Goal: Task Accomplishment & Management: Complete application form

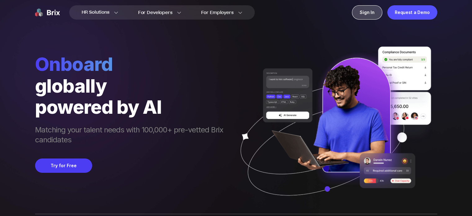
click at [376, 12] on div "Sign In" at bounding box center [367, 12] width 30 height 14
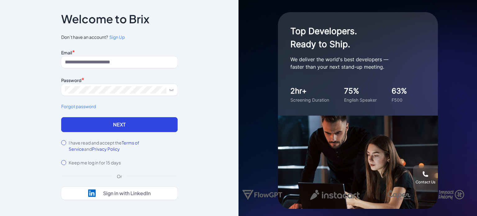
scroll to position [6, 0]
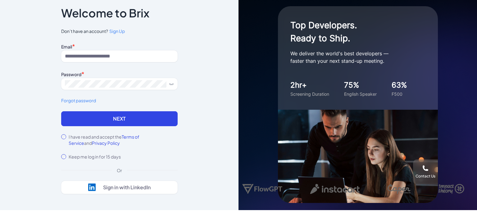
click at [116, 31] on span "Sign Up" at bounding box center [117, 31] width 16 height 6
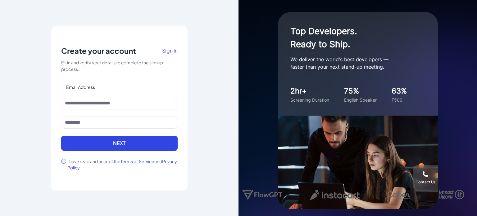
click at [136, 158] on span "Terms of Service" at bounding box center [138, 161] width 34 height 6
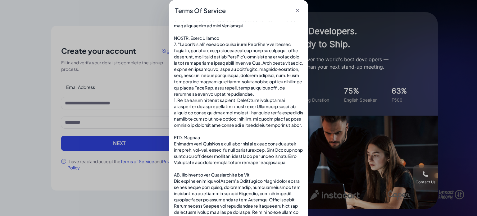
scroll to position [22, 0]
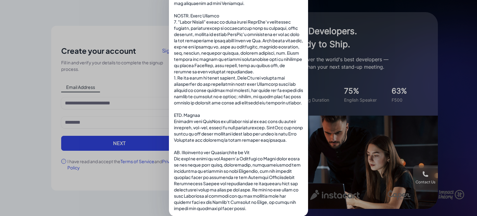
click at [128, 179] on div "Terms Of Service" at bounding box center [238, 97] width 477 height 239
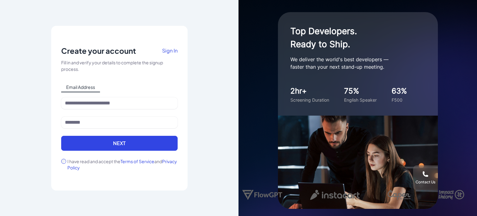
click at [93, 166] on span "Privacy Policy" at bounding box center [122, 164] width 110 height 12
